Goal: Task Accomplishment & Management: Manage account settings

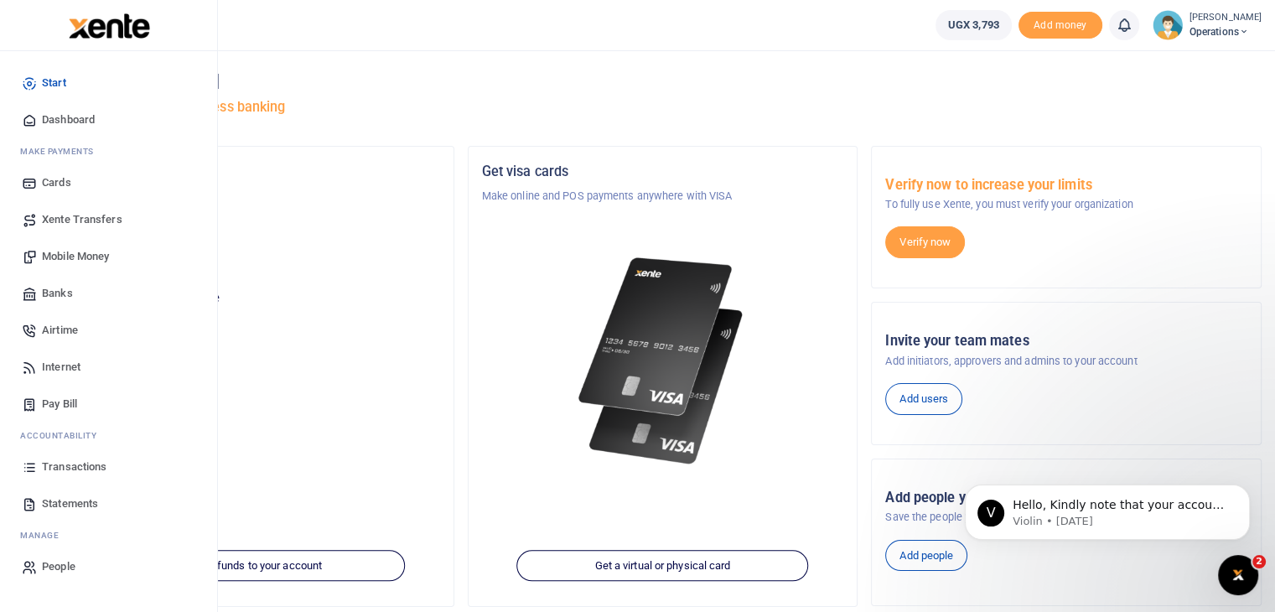
click at [66, 253] on span "Mobile Money" at bounding box center [75, 256] width 67 height 17
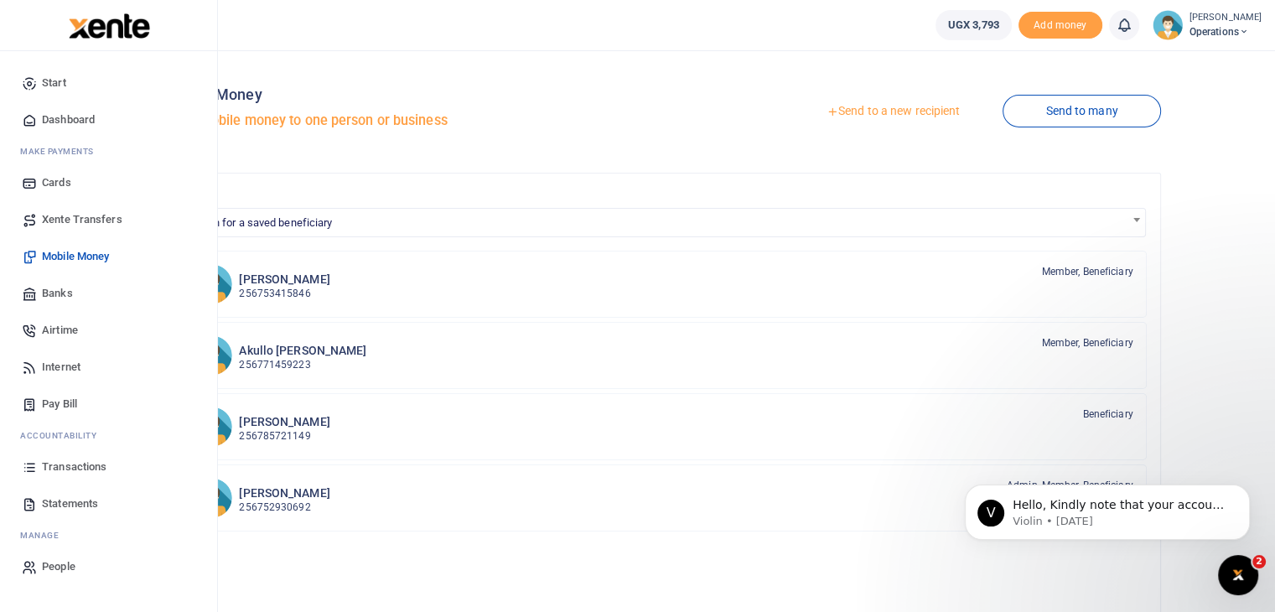
click at [76, 470] on span "Transactions" at bounding box center [74, 467] width 65 height 17
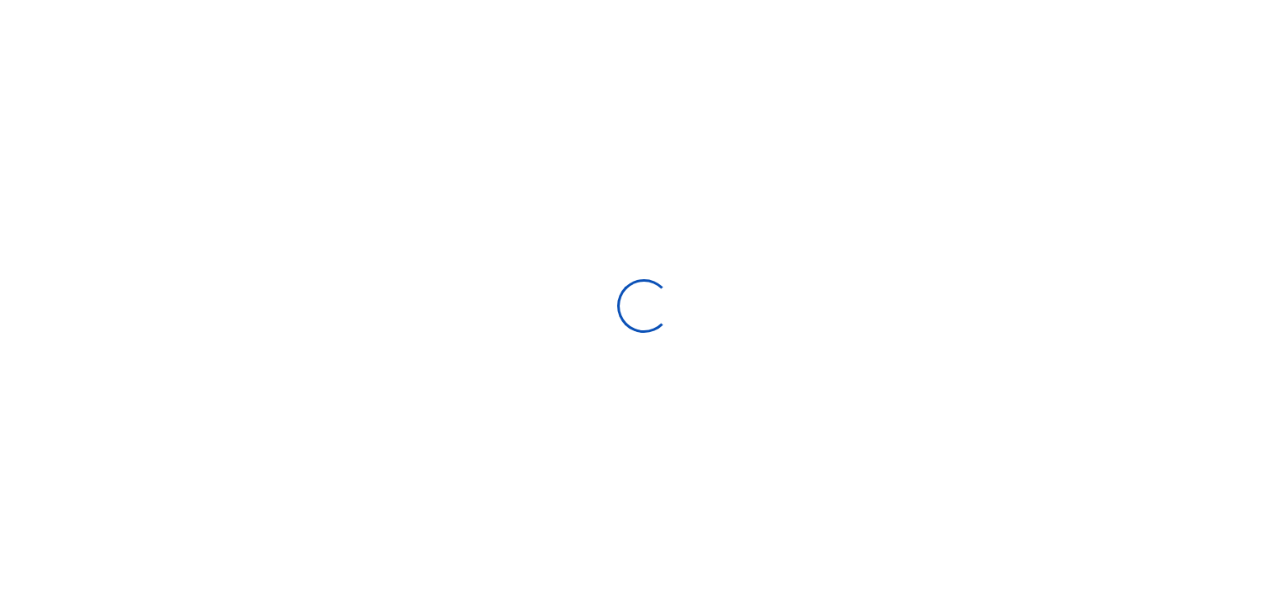
select select
type input "[DATE] - [DATE]"
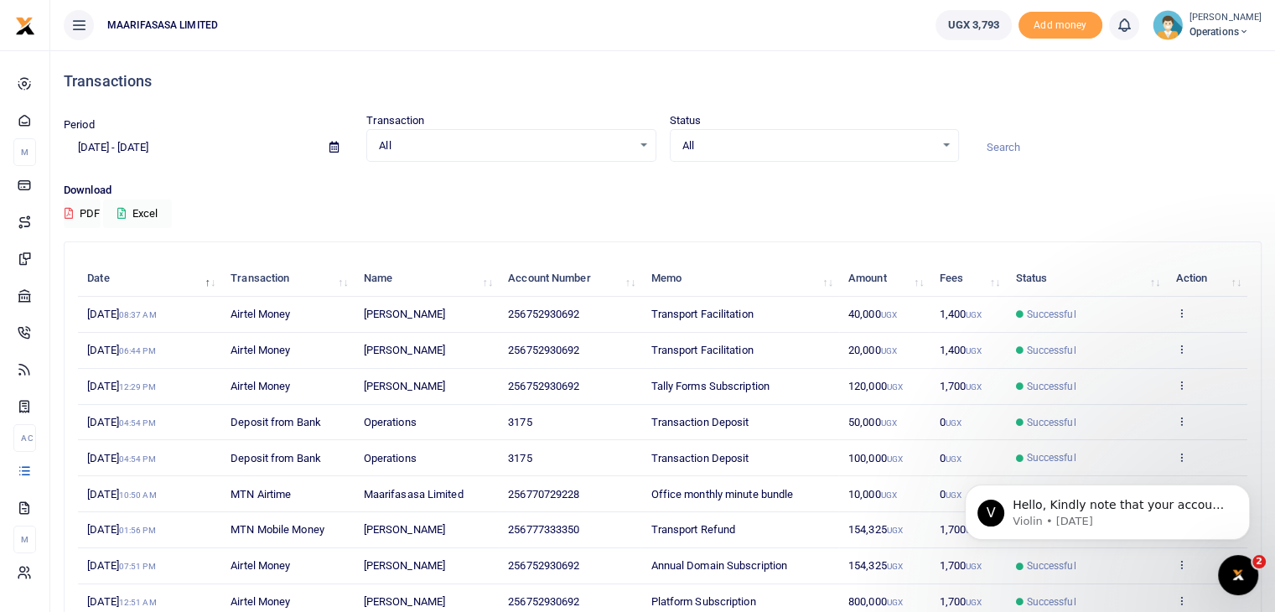
click at [1231, 37] on span "Operations" at bounding box center [1225, 31] width 72 height 15
click at [1211, 118] on link "Logout" at bounding box center [1192, 122] width 132 height 23
